Goal: Information Seeking & Learning: Learn about a topic

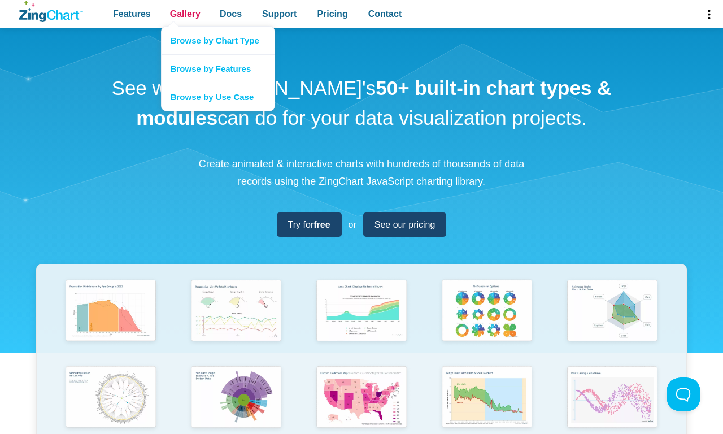
click at [185, 14] on span "Gallery" at bounding box center [185, 13] width 30 height 15
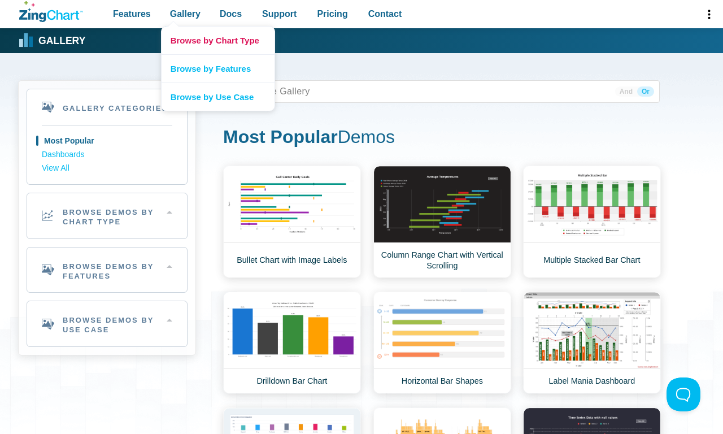
click at [217, 40] on link "Browse by Chart Type" at bounding box center [218, 41] width 113 height 28
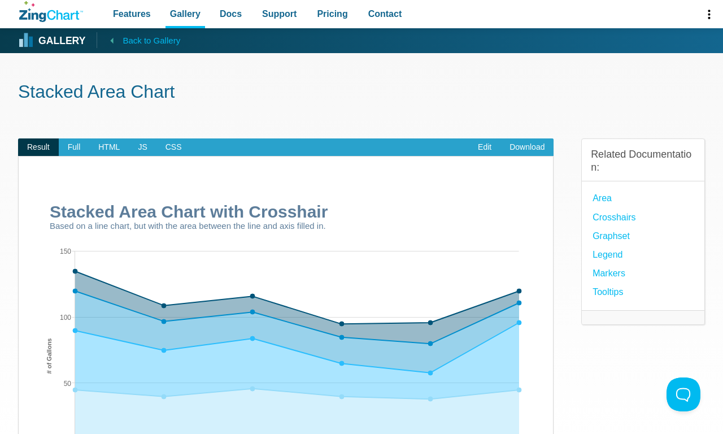
click at [138, 40] on span "Back to Gallery" at bounding box center [152, 40] width 58 height 15
